Goal: Navigation & Orientation: Find specific page/section

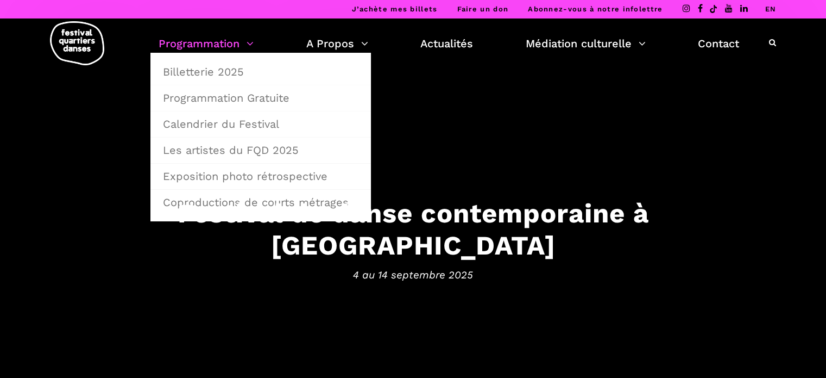
click at [204, 43] on link "Programmation" at bounding box center [206, 43] width 95 height 18
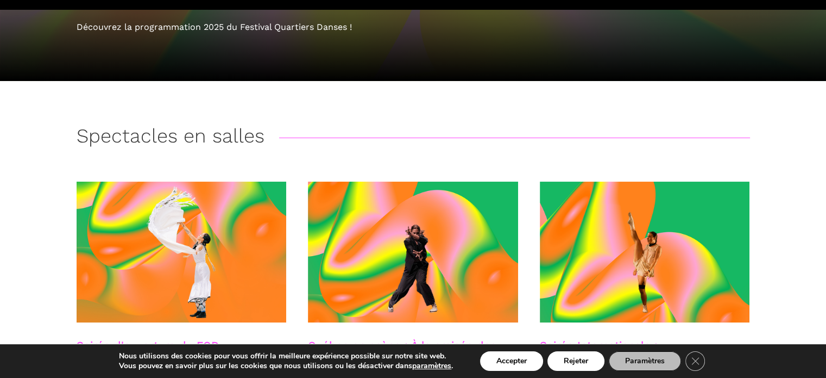
scroll to position [163, 0]
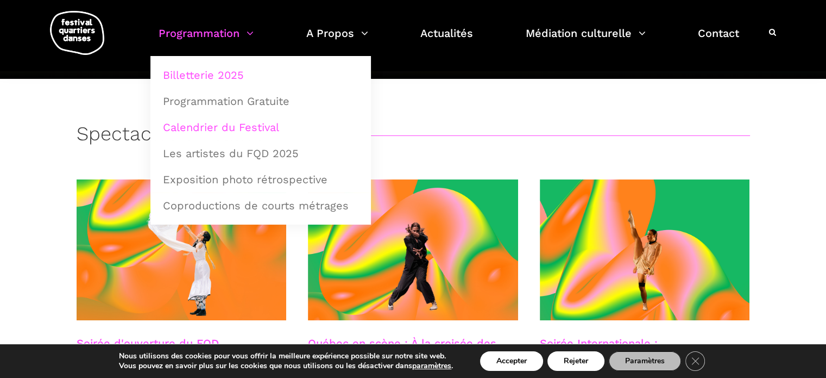
click at [233, 125] on link "Calendrier du Festival" at bounding box center [260, 127] width 209 height 25
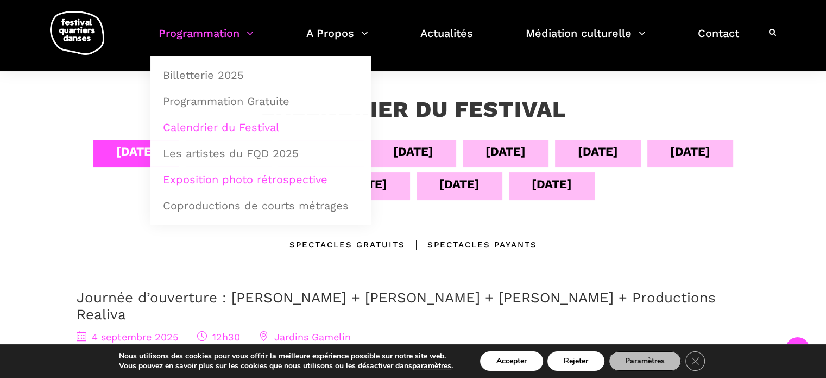
scroll to position [326, 0]
